Goal: Check status: Check status

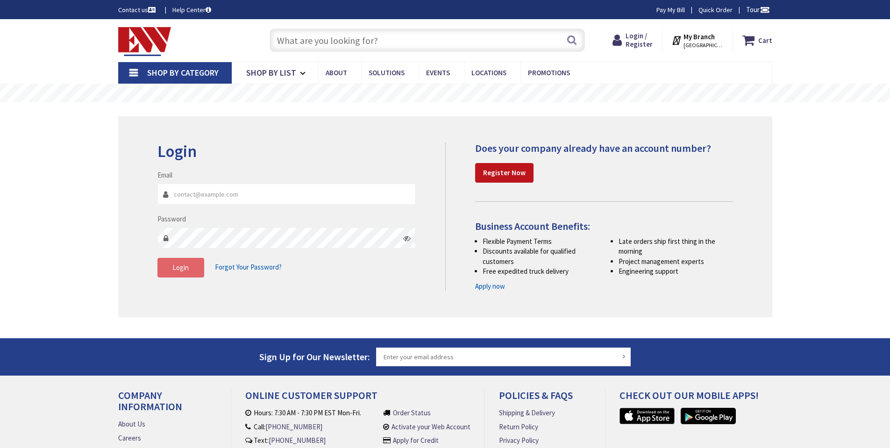
type input "[EMAIL_ADDRESS][DOMAIN_NAME]"
click at [198, 269] on button "Login" at bounding box center [180, 268] width 47 height 20
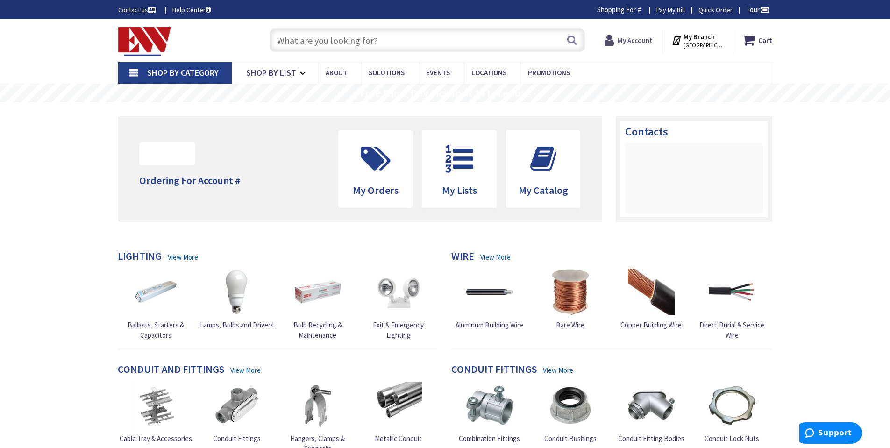
click at [632, 42] on strong "My Account" at bounding box center [634, 40] width 35 height 9
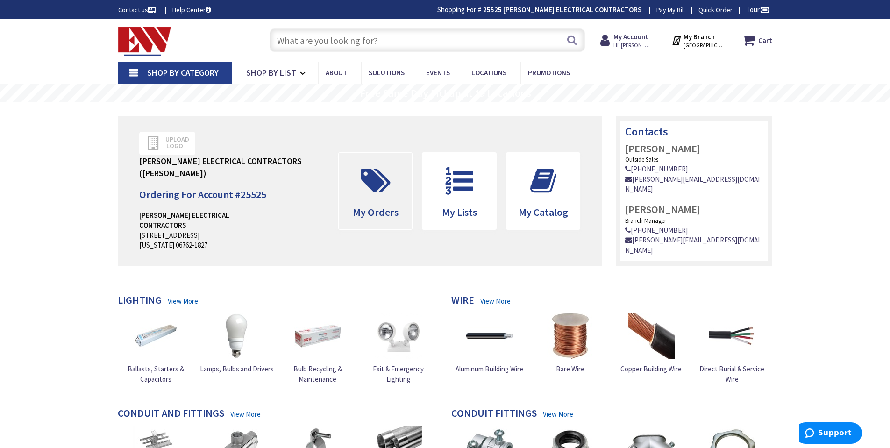
click at [376, 200] on span at bounding box center [376, 181] width 60 height 42
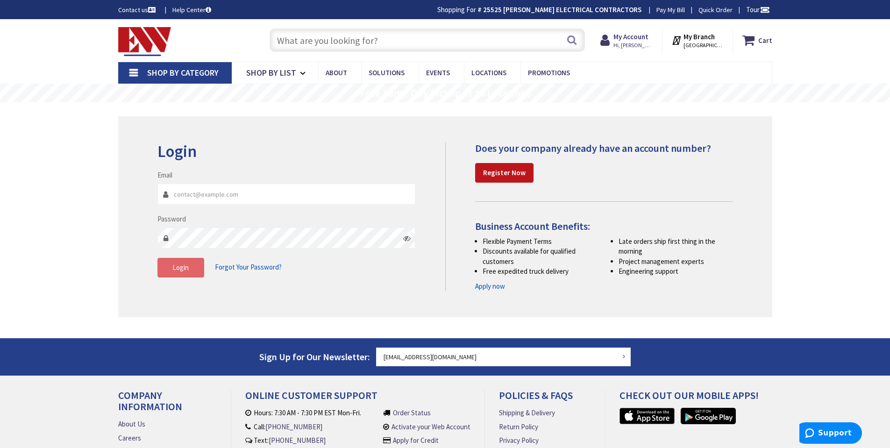
type input "[EMAIL_ADDRESS][DOMAIN_NAME]"
click at [170, 269] on button "Login" at bounding box center [180, 268] width 47 height 20
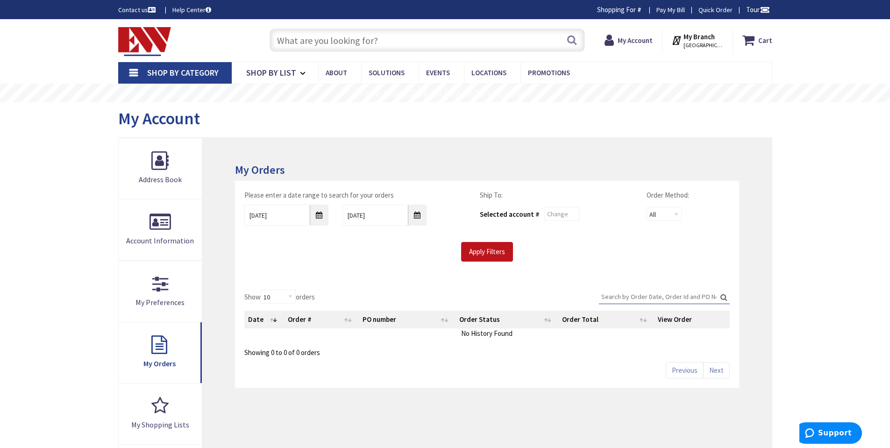
click at [675, 297] on input "Search:" at bounding box center [664, 297] width 131 height 14
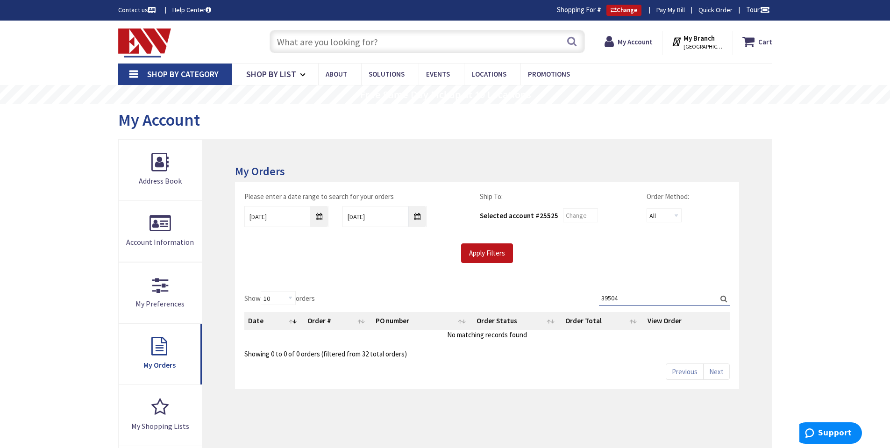
type input "39504"
click at [321, 217] on input "8/28/2025" at bounding box center [286, 216] width 84 height 21
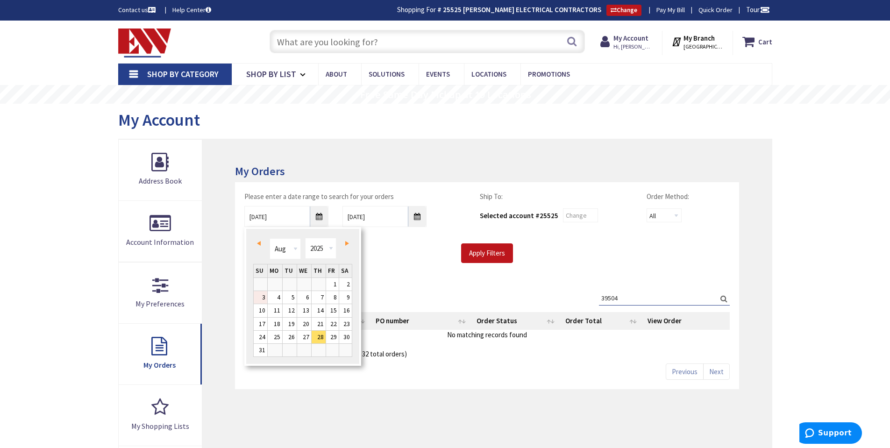
click at [264, 295] on link "3" at bounding box center [261, 297] width 14 height 13
type input "08/03/2025"
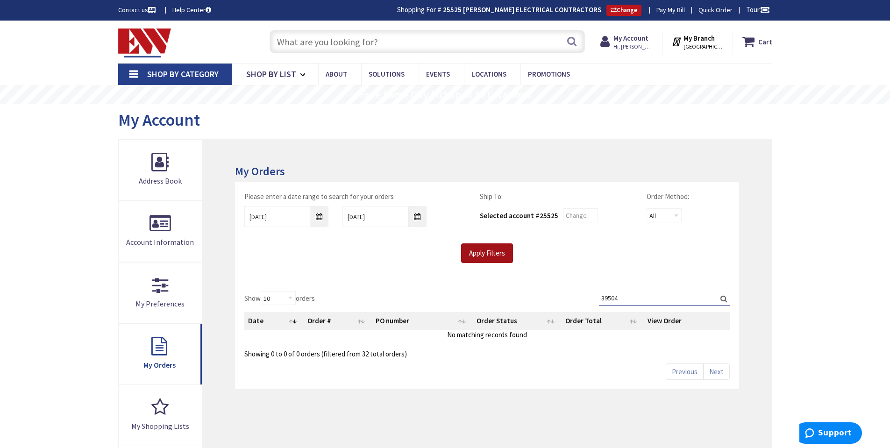
click at [506, 256] on input "Apply Filters" at bounding box center [487, 253] width 52 height 20
click at [638, 297] on input "Search:" at bounding box center [664, 298] width 131 height 14
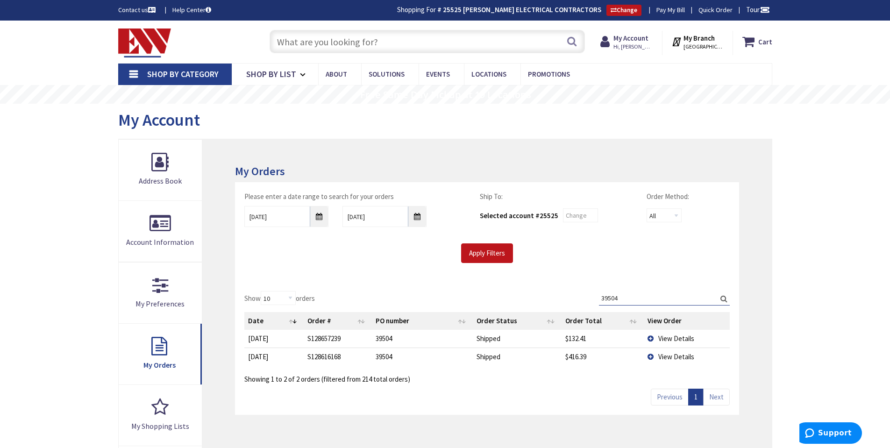
type input "39504"
click at [650, 356] on td "View Details" at bounding box center [686, 356] width 85 height 18
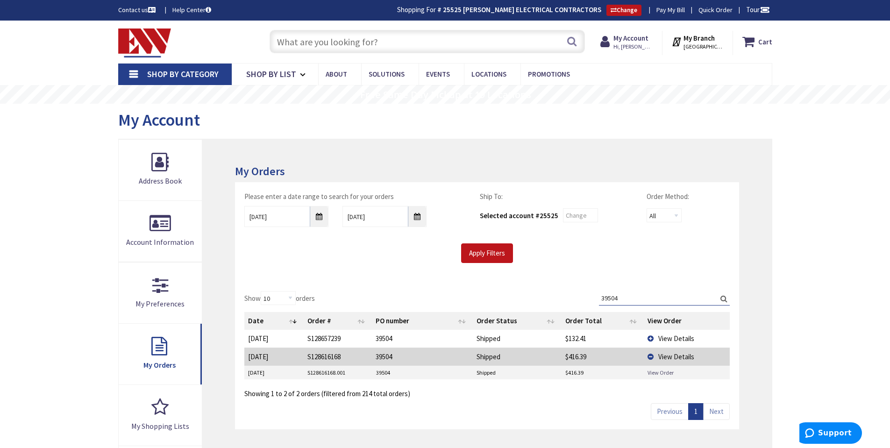
click at [656, 372] on link "View Order" at bounding box center [660, 373] width 26 height 8
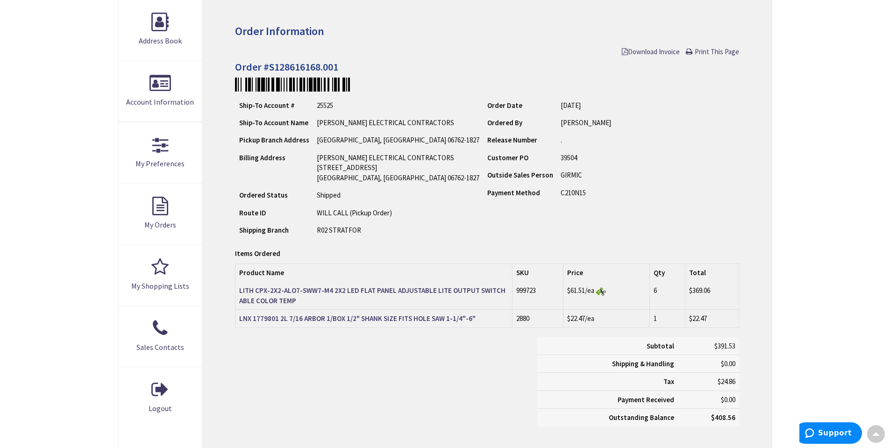
scroll to position [142, 0]
click at [425, 290] on strong "LITH CPX-2X2-ALO7-SWW7-M4 2X2 LED FLAT PANEL ADJUSTABLE LITE OUTPUT SWITCHABLE …" at bounding box center [372, 293] width 266 height 19
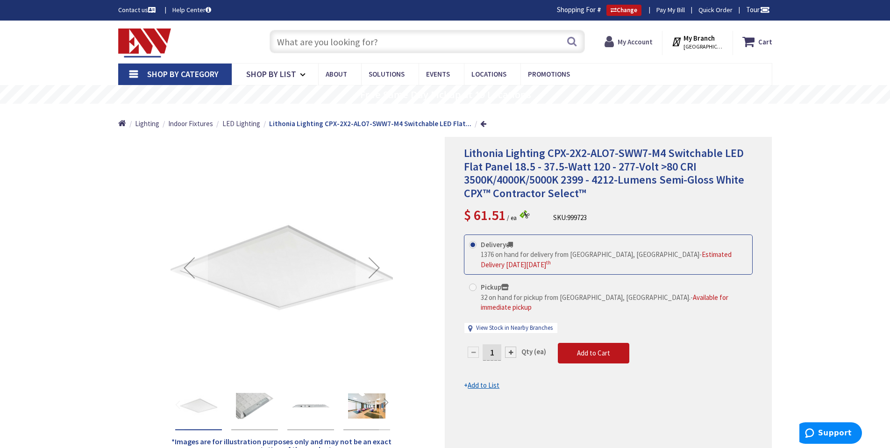
click at [627, 43] on strong "My Account" at bounding box center [634, 41] width 35 height 9
click at [633, 41] on strong "My Account" at bounding box center [630, 38] width 35 height 9
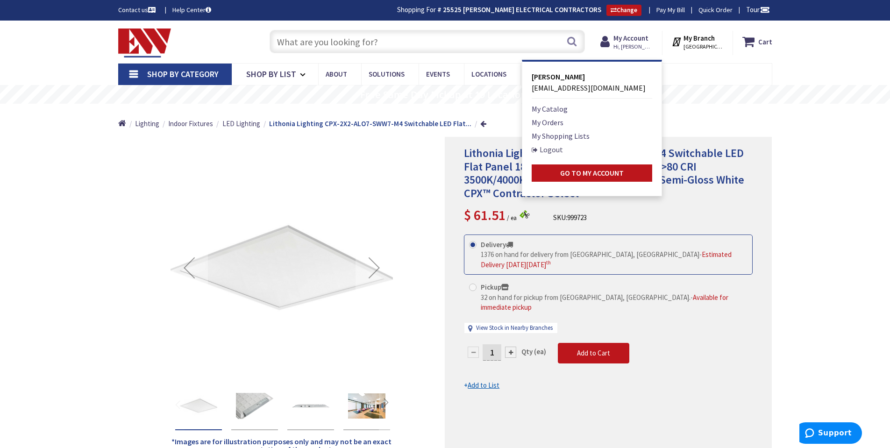
click at [556, 152] on link "Logout" at bounding box center [547, 149] width 31 height 11
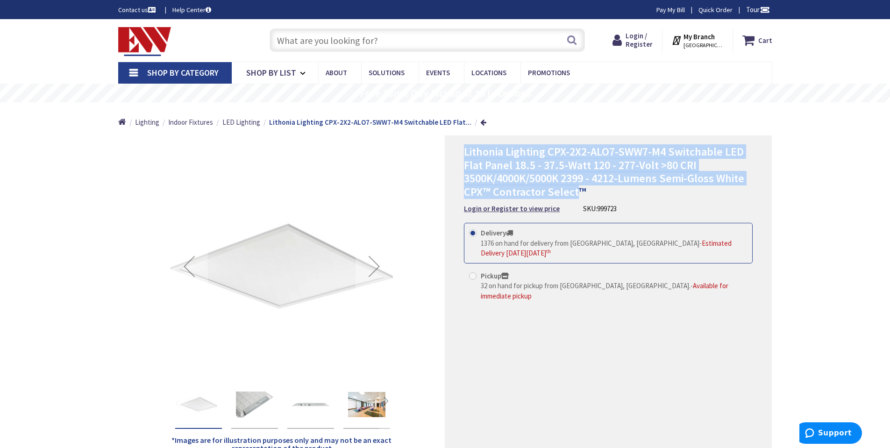
drag, startPoint x: 467, startPoint y: 151, endPoint x: 574, endPoint y: 191, distance: 115.1
click at [574, 192] on span "Lithonia Lighting CPX-2X2-ALO7-SWW7-M4 Switchable LED Flat Panel 18.5 - 37.5-Wa…" at bounding box center [604, 171] width 280 height 55
copy span "Lithonia Lighting CPX-2X2-ALO7-SWW7-M4 Switchable LED Flat Panel 18.5 - 37.5-Wa…"
